Goal: Task Accomplishment & Management: Manage account settings

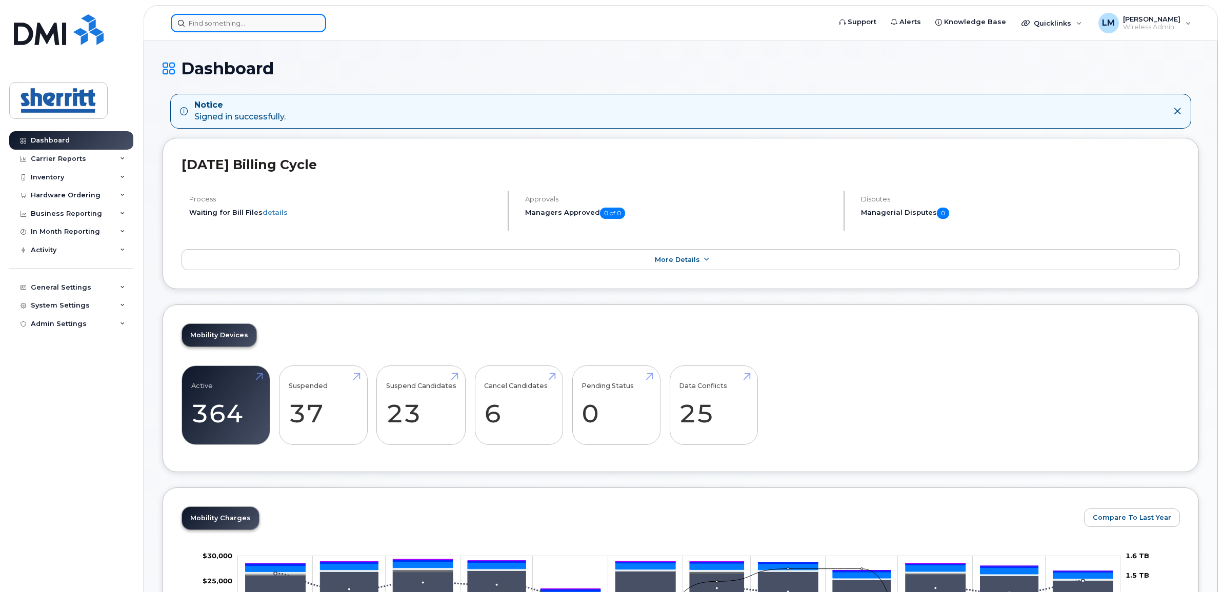
click at [221, 29] on input at bounding box center [248, 23] width 155 height 18
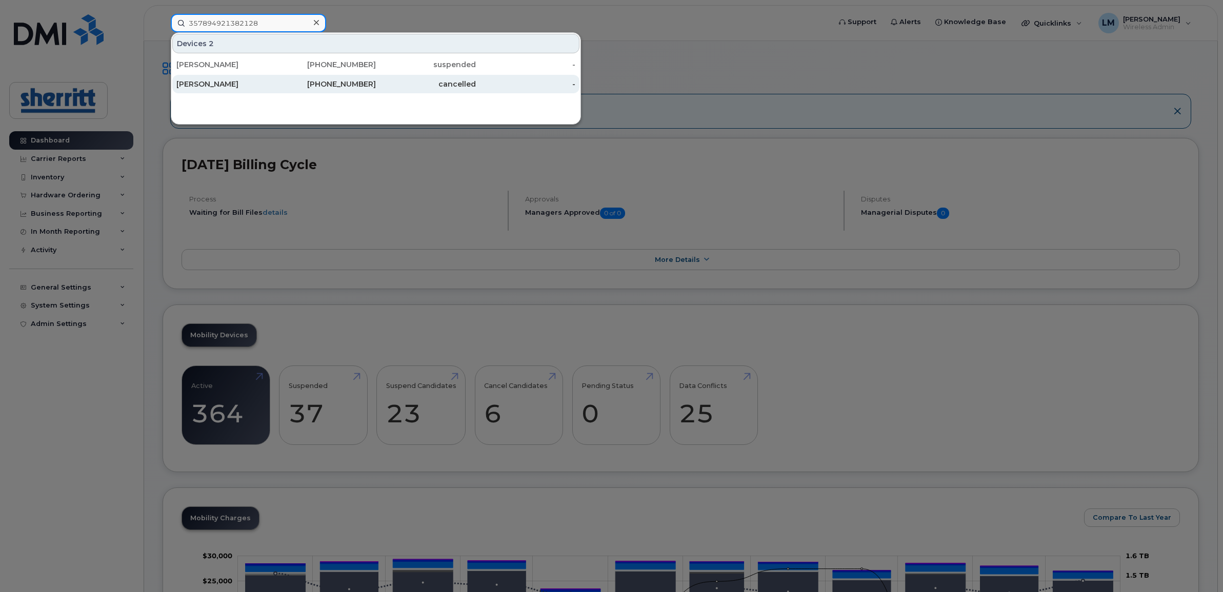
type input "357894921382128"
click at [275, 84] on div "[PERSON_NAME]" at bounding box center [226, 84] width 100 height 10
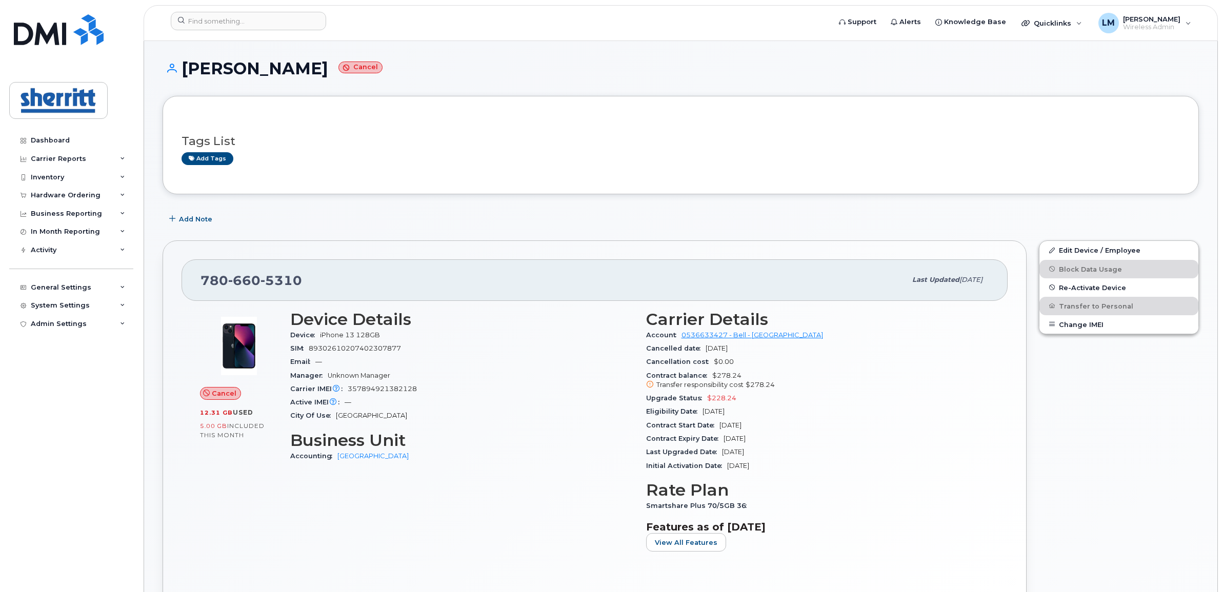
scroll to position [64, 0]
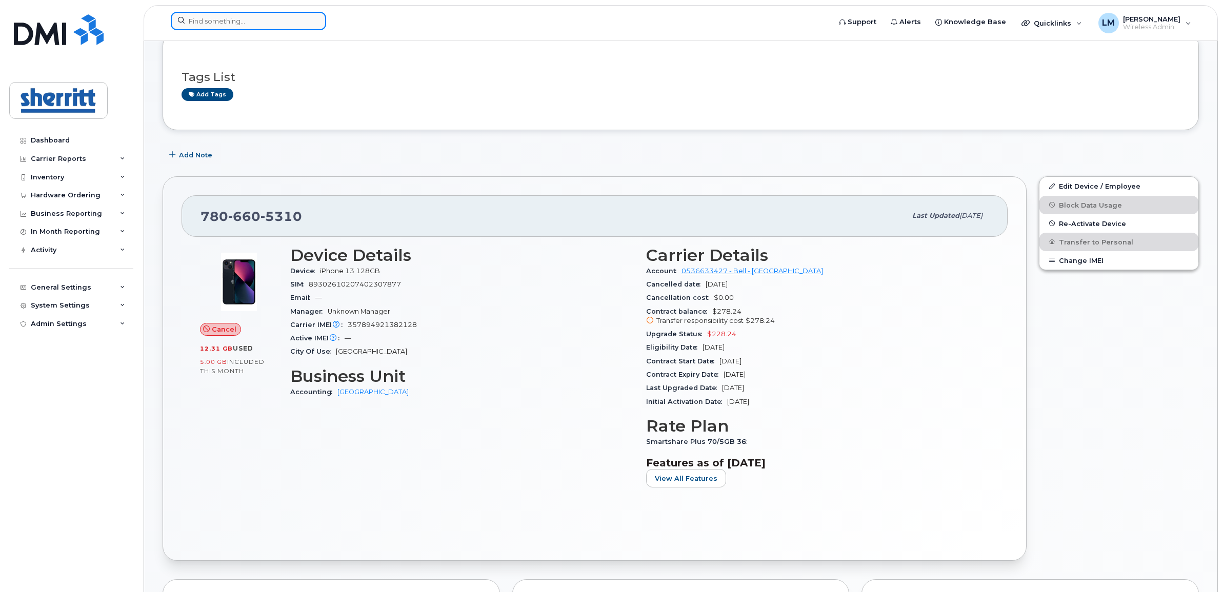
click at [223, 26] on input at bounding box center [248, 21] width 155 height 18
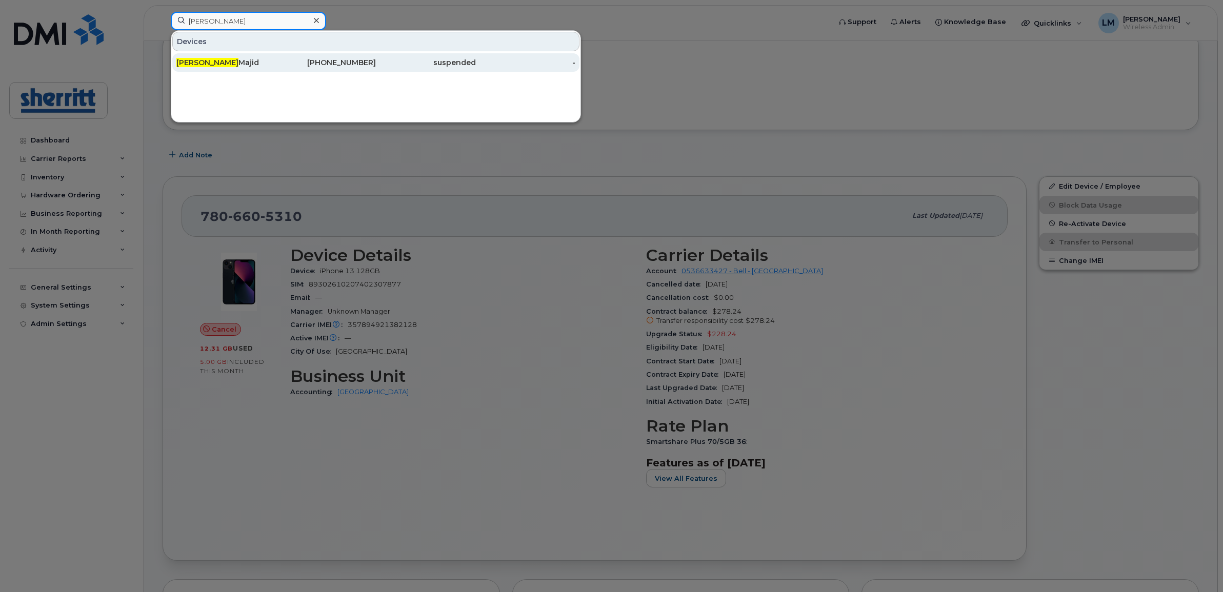
type input "[PERSON_NAME]"
click at [234, 62] on div "[PERSON_NAME]" at bounding box center [226, 62] width 100 height 10
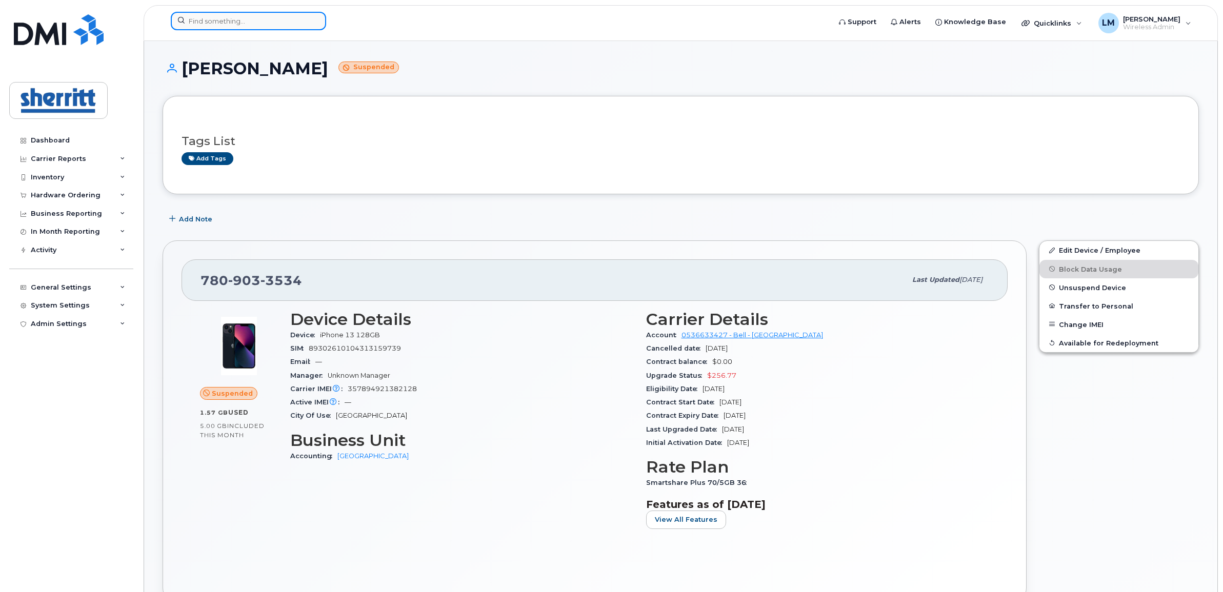
click at [311, 27] on div at bounding box center [248, 21] width 155 height 18
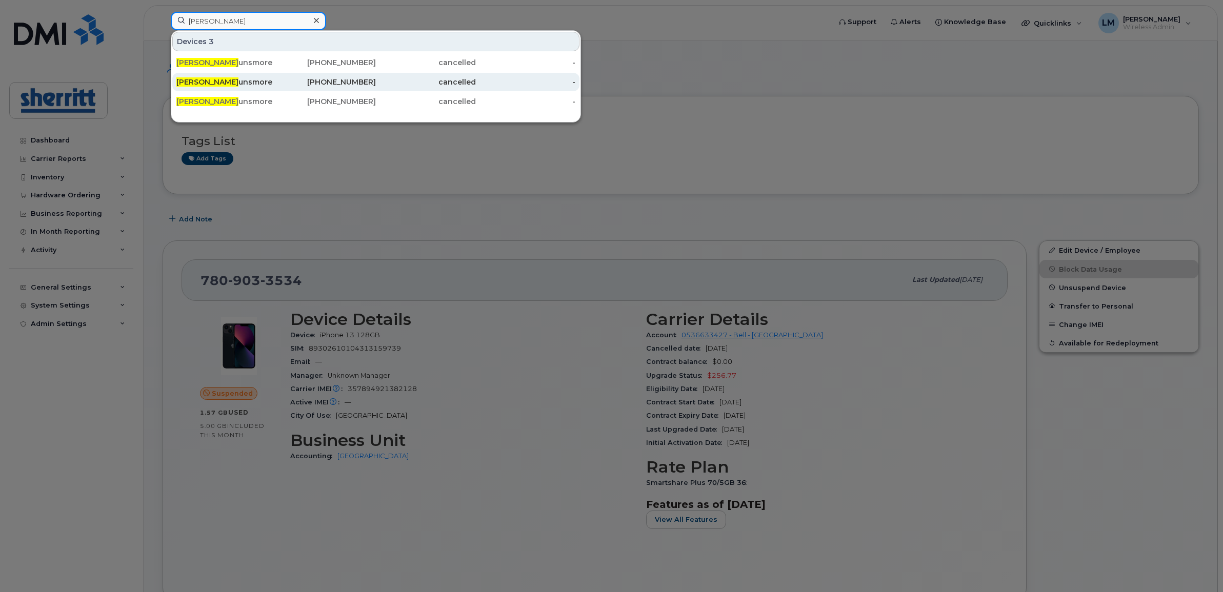
type input "david d"
click at [280, 82] on div "780-660-5310" at bounding box center [326, 82] width 100 height 10
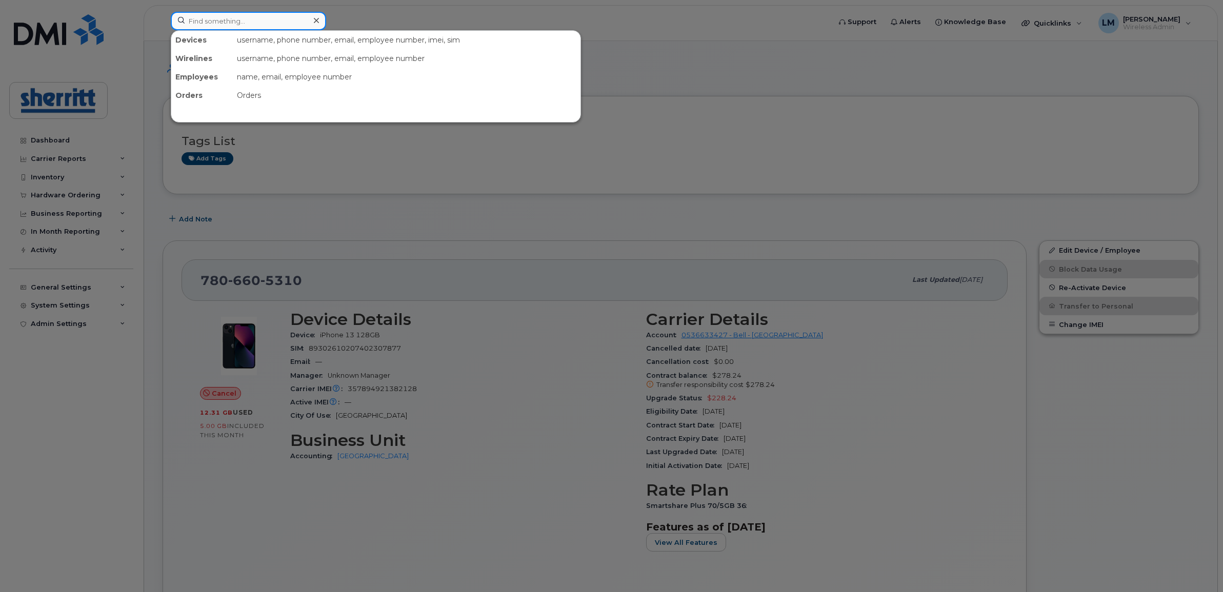
click at [254, 22] on input at bounding box center [248, 21] width 155 height 18
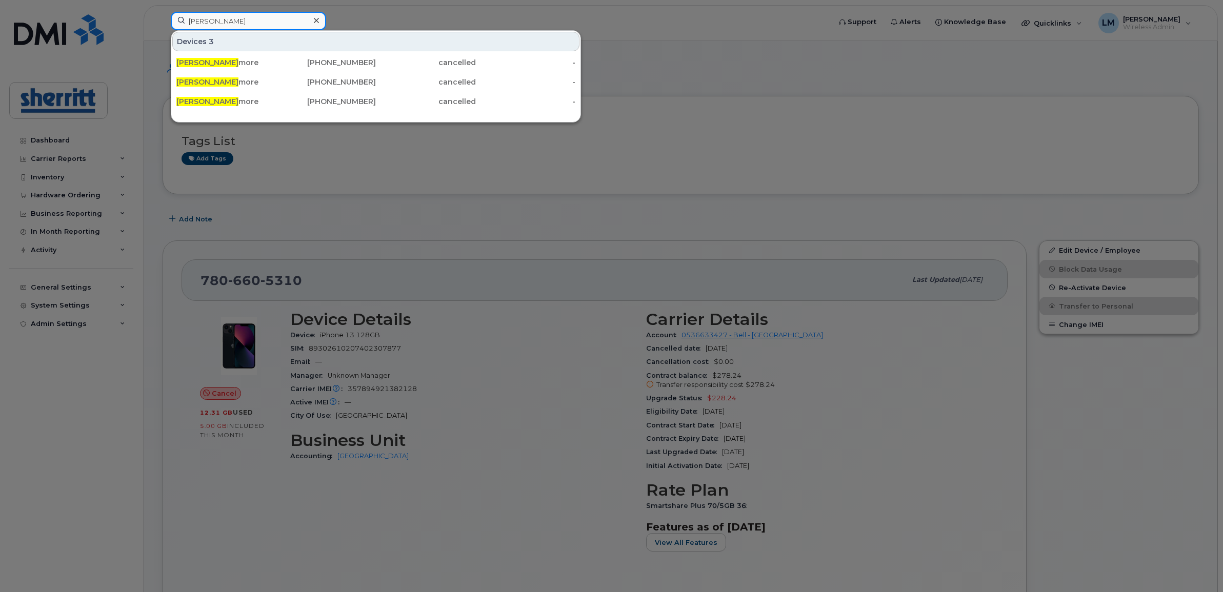
type input "david duns"
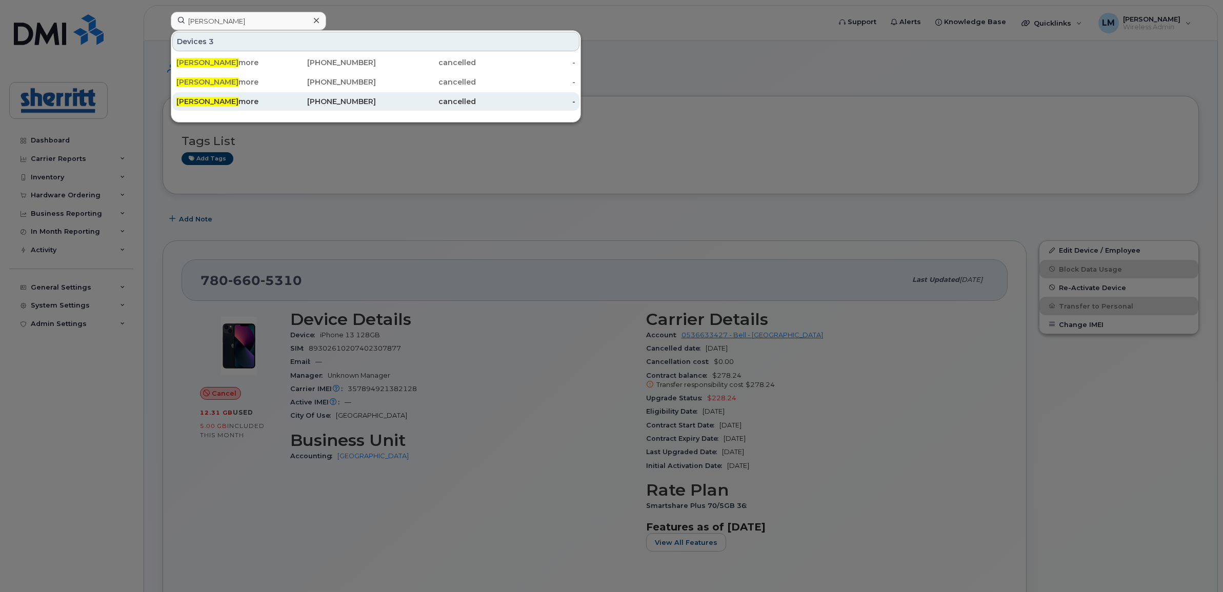
drag, startPoint x: 311, startPoint y: 85, endPoint x: 321, endPoint y: 96, distance: 15.6
click at [310, 85] on div "780-660-5310" at bounding box center [326, 82] width 100 height 10
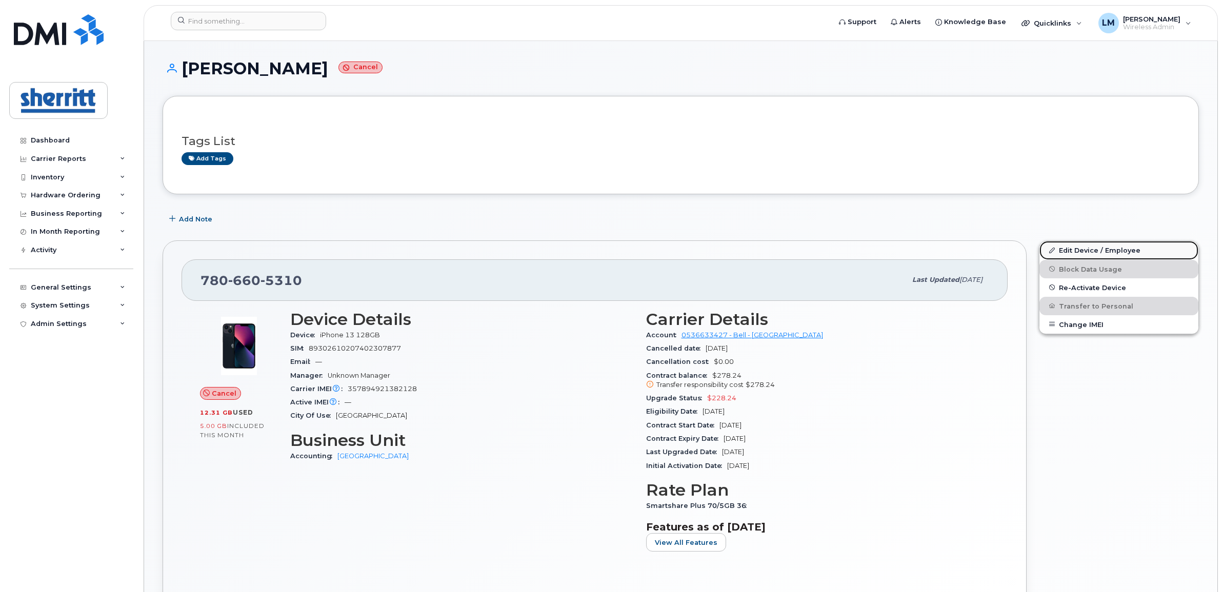
click at [1078, 254] on link "Edit Device / Employee" at bounding box center [1118, 250] width 159 height 18
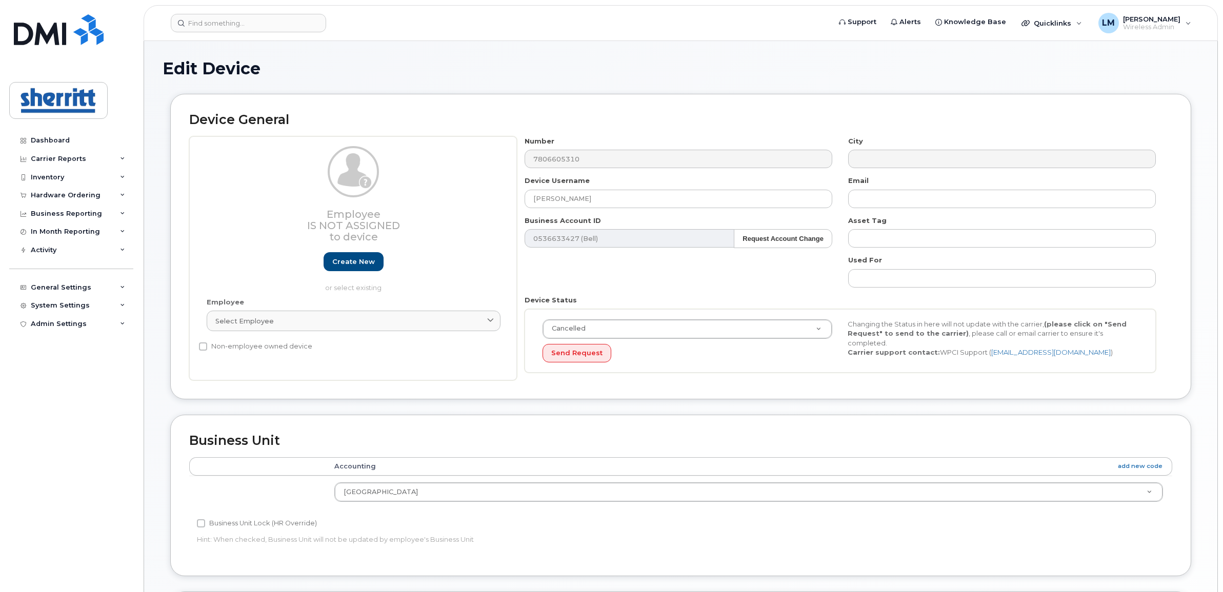
select select "5680457"
